Goal: Task Accomplishment & Management: Manage account settings

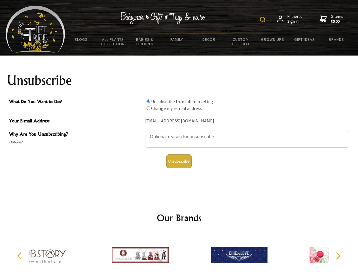
click at [264, 20] on img at bounding box center [263, 20] width 6 height 6
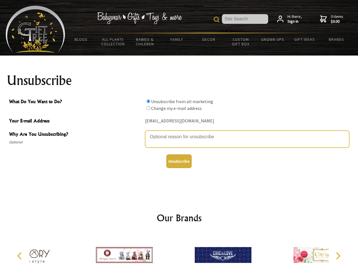
click at [179, 133] on textarea "Why Are You Unsubscribing?" at bounding box center [247, 139] width 204 height 17
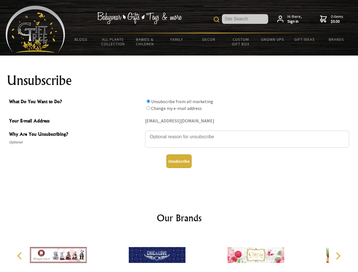
click at [148, 101] on input "What Do You Want to Do?" at bounding box center [149, 102] width 4 height 4
click at [148, 108] on input "What Do You Want to Do?" at bounding box center [149, 108] width 4 height 4
radio input "true"
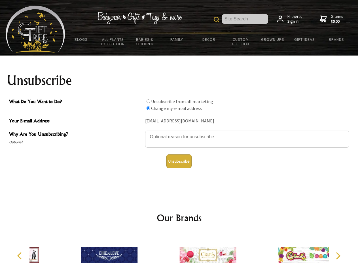
click at [179, 161] on button "Unsubscribe" at bounding box center [179, 162] width 25 height 14
click at [179, 253] on div at bounding box center [208, 256] width 99 height 44
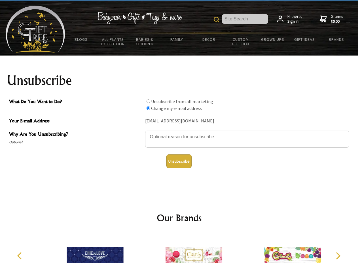
click at [20, 256] on icon "Previous" at bounding box center [19, 256] width 7 height 7
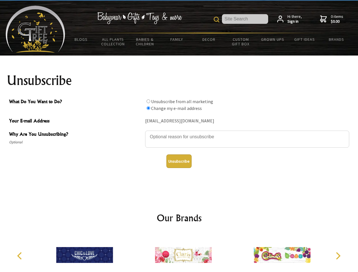
click at [338, 256] on icon "Next" at bounding box center [337, 256] width 7 height 7
